Goal: Find specific fact: Find specific fact

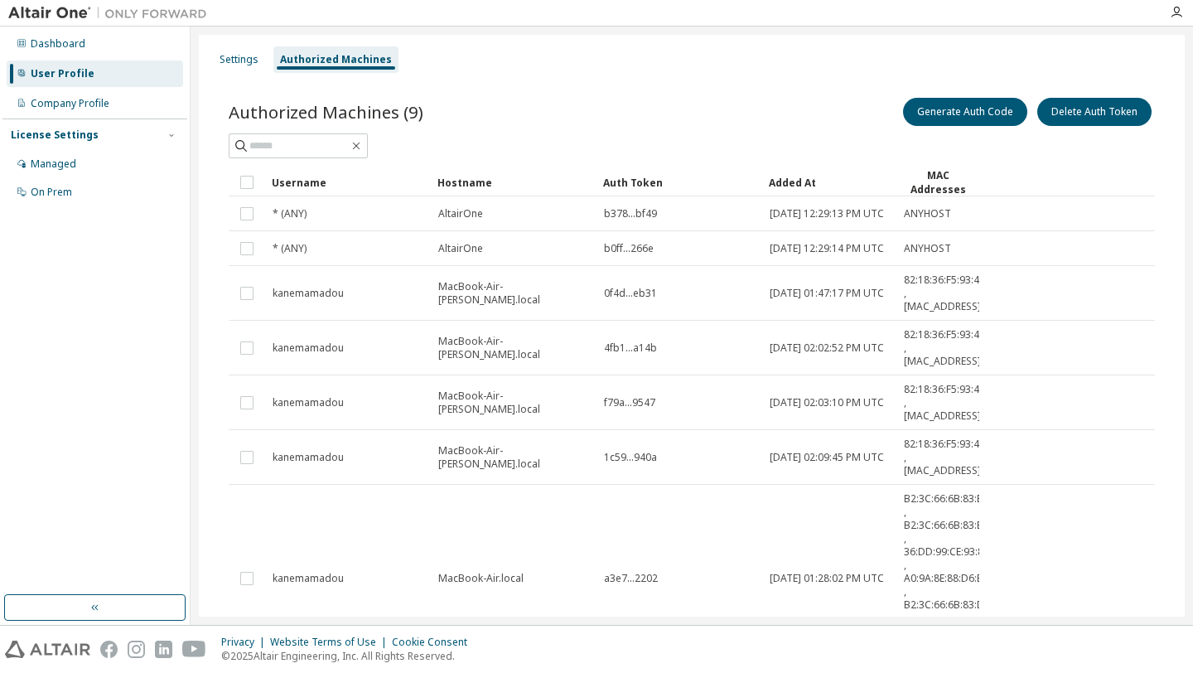
click at [68, 71] on div "User Profile" at bounding box center [63, 73] width 64 height 13
click at [236, 64] on div "Settings" at bounding box center [239, 59] width 39 height 13
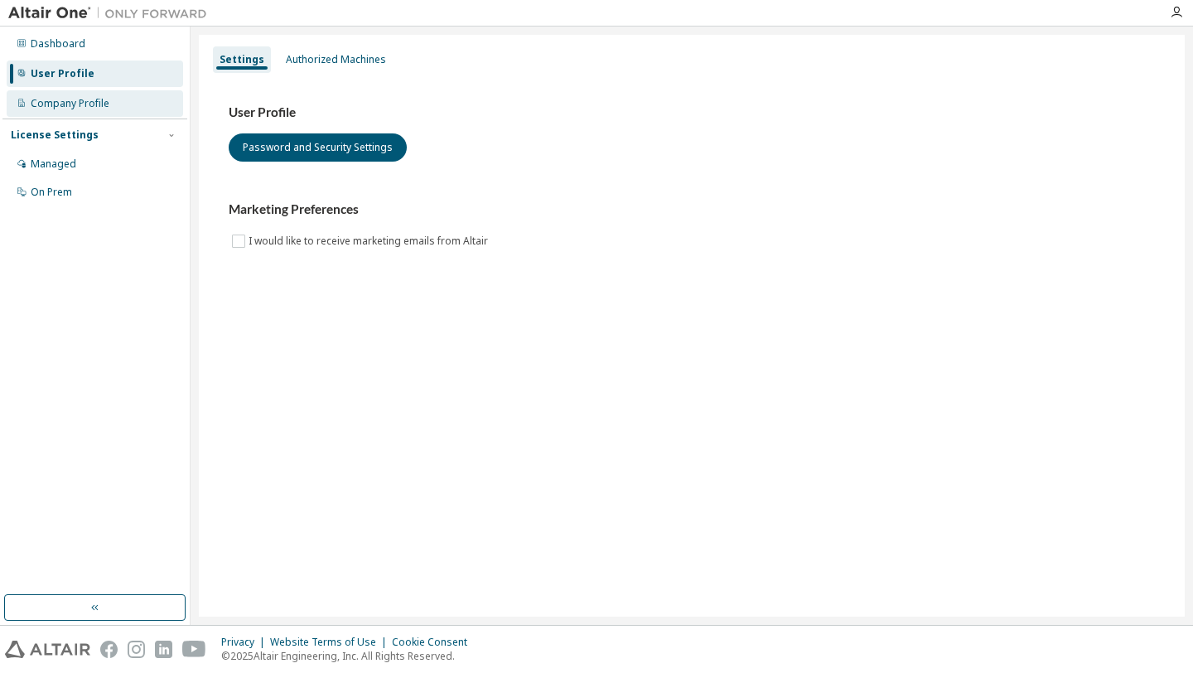
click at [78, 103] on div "Company Profile" at bounding box center [70, 103] width 79 height 13
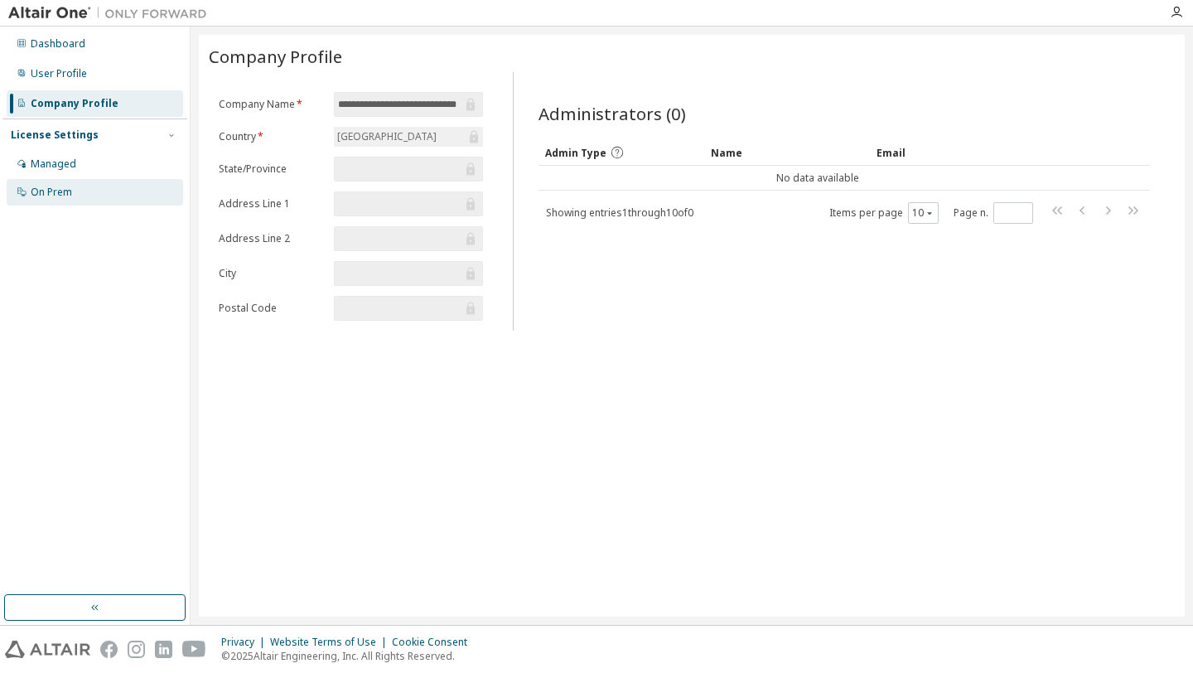
click at [61, 191] on div "On Prem" at bounding box center [51, 192] width 41 height 13
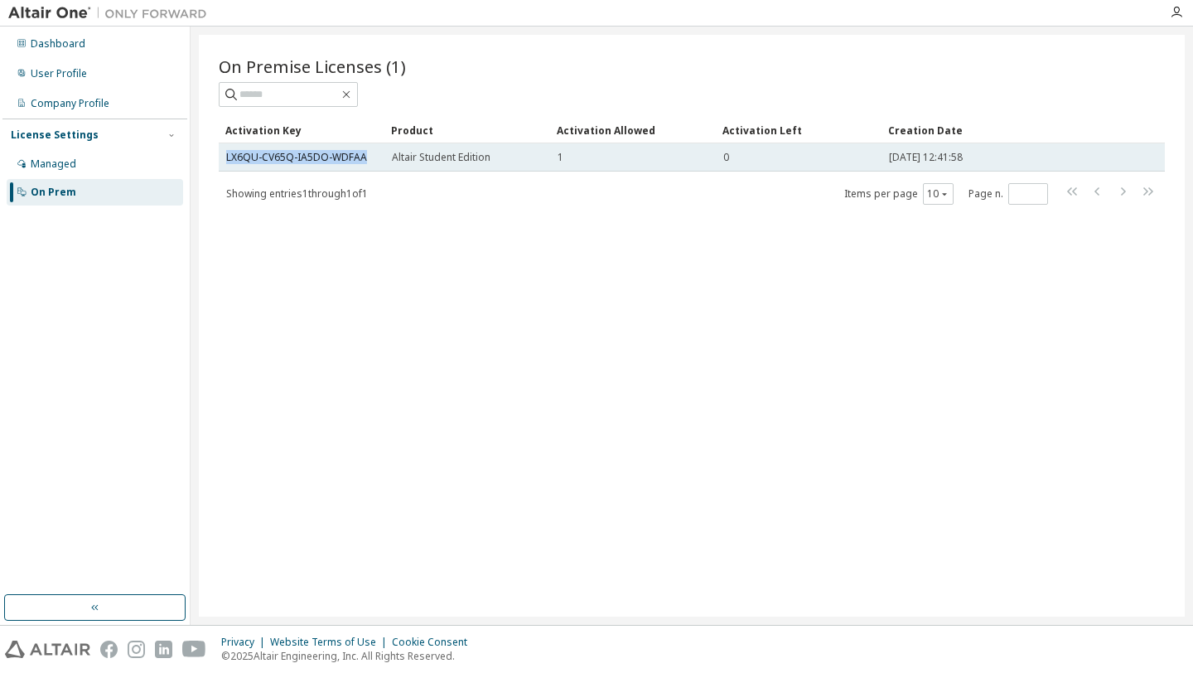
drag, startPoint x: 223, startPoint y: 157, endPoint x: 367, endPoint y: 157, distance: 144.1
click at [367, 157] on td "LX6QU-CV65Q-IA5DO-WDFAA" at bounding box center [302, 157] width 166 height 28
copy link "LX6QU-CV65Q-IA5DO-WDFAA"
